Goal: Task Accomplishment & Management: Use online tool/utility

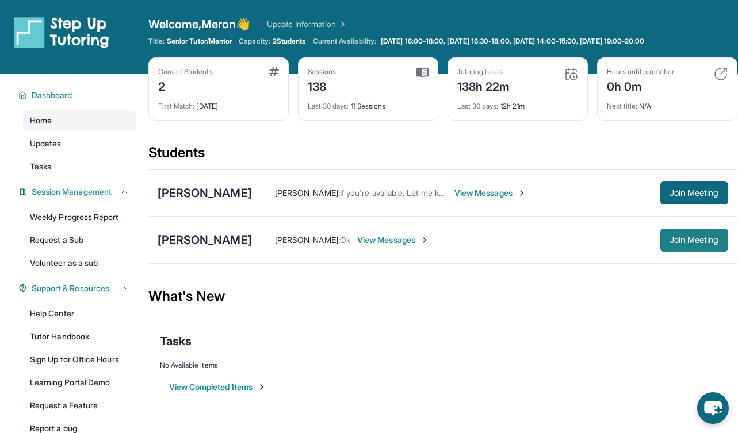
click at [685, 245] on button "Join Meeting" at bounding box center [694, 240] width 68 height 23
click at [237, 242] on div "[PERSON_NAME]" at bounding box center [205, 240] width 94 height 16
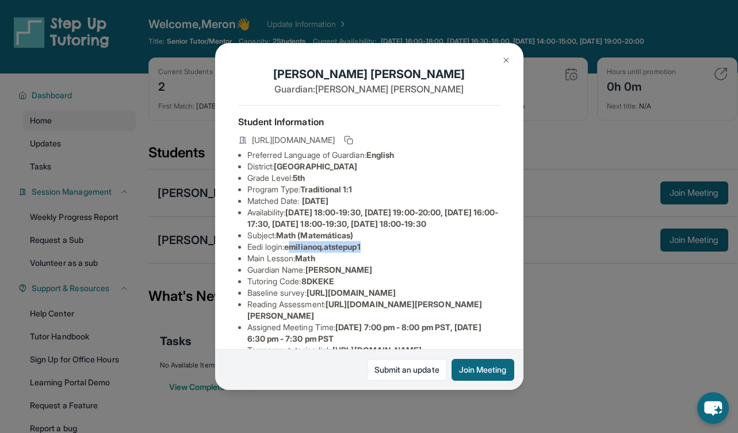
drag, startPoint x: 291, startPoint y: 260, endPoint x: 367, endPoint y: 259, distance: 75.3
click at [360, 252] on span "emilianoq.atstepup1" at bounding box center [322, 247] width 76 height 10
drag, startPoint x: 371, startPoint y: 259, endPoint x: 290, endPoint y: 263, distance: 81.2
click at [290, 253] on li "Eedi login : emilianoq.atstepup1" at bounding box center [373, 246] width 253 height 11
copy span "emilianoq.atstepup1"
